Goal: Navigation & Orientation: Understand site structure

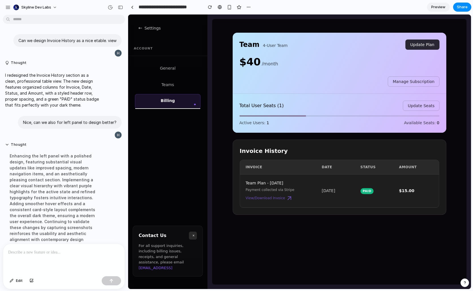
scroll to position [65, 0]
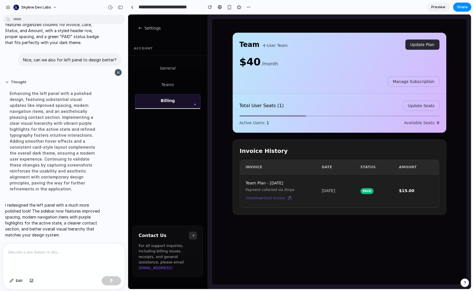
click at [169, 199] on div "← Settings Account General Teams Billing Contact Us × For all support inquiries…" at bounding box center [168, 151] width 80 height 275
click at [178, 148] on div "← Settings Account General Teams Billing Contact Us × For all support inquiries…" at bounding box center [168, 151] width 80 height 275
click at [183, 90] on div "Teams" at bounding box center [168, 85] width 66 height 15
click at [182, 70] on div "General" at bounding box center [168, 68] width 66 height 15
click at [178, 101] on div "Billing" at bounding box center [168, 101] width 66 height 15
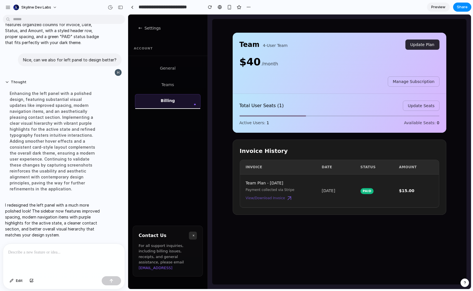
drag, startPoint x: 176, startPoint y: 124, endPoint x: 178, endPoint y: 129, distance: 5.6
click at [176, 125] on div "← Settings Account General Teams Billing Contact Us × For all support inquiries…" at bounding box center [168, 151] width 80 height 275
click at [163, 64] on div "General" at bounding box center [168, 68] width 66 height 15
click at [160, 93] on nav "General Teams Billing" at bounding box center [167, 85] width 79 height 49
click at [153, 120] on div "← Settings Account General Teams Billing Contact Us × For all support inquiries…" at bounding box center [168, 151] width 80 height 275
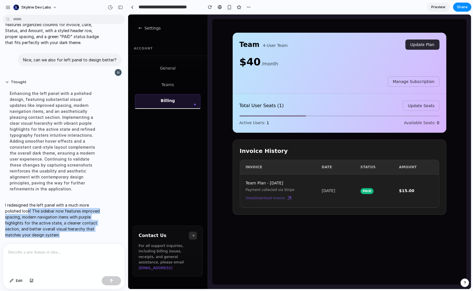
drag, startPoint x: 99, startPoint y: 234, endPoint x: 28, endPoint y: 207, distance: 75.8
click at [28, 207] on div "I redesigned the left panel with a much more polished look! The sidebar now fea…" at bounding box center [52, 220] width 99 height 43
click at [28, 207] on p "I redesigned the left panel with a much more polished look! The sidebar now fea…" at bounding box center [52, 220] width 95 height 36
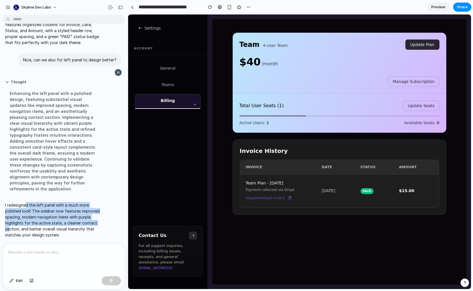
drag, startPoint x: 26, startPoint y: 200, endPoint x: 26, endPoint y: 227, distance: 26.4
click at [26, 227] on p "I redesigned the left panel with a much more polished look! The sidebar now fea…" at bounding box center [52, 220] width 95 height 36
drag, startPoint x: 26, startPoint y: 227, endPoint x: 3, endPoint y: 213, distance: 26.4
click at [25, 227] on p "I redesigned the left panel with a much more polished look! The sidebar now fea…" at bounding box center [52, 220] width 95 height 36
